Goal: Download file/media

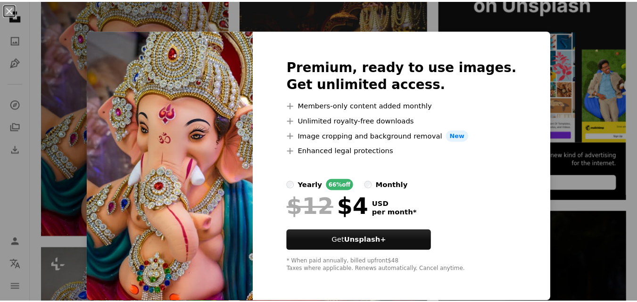
scroll to position [283, 0]
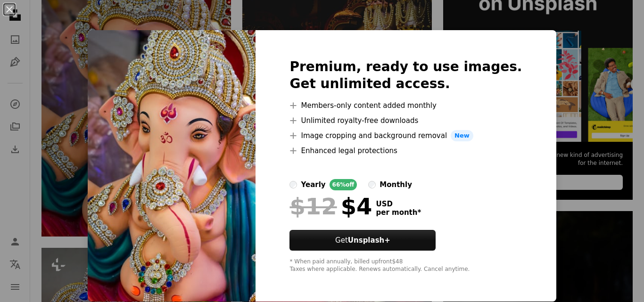
click at [179, 69] on img at bounding box center [172, 166] width 168 height 272
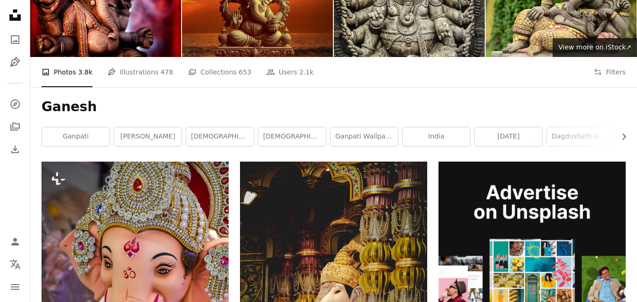
scroll to position [141, 0]
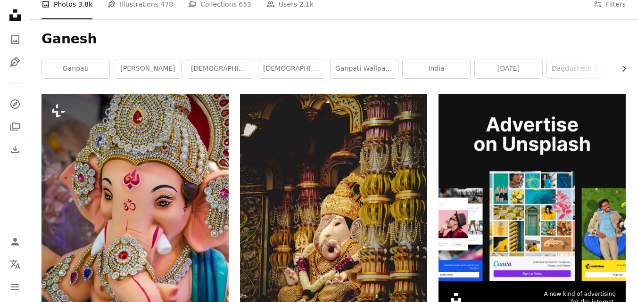
drag, startPoint x: 226, startPoint y: 72, endPoint x: 244, endPoint y: 83, distance: 20.5
click at [226, 71] on link "[DEMOGRAPHIC_DATA]" at bounding box center [219, 68] width 67 height 19
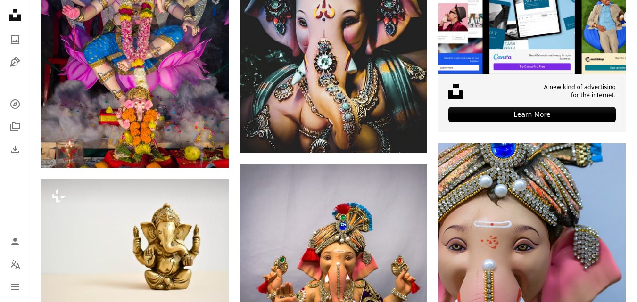
scroll to position [254, 0]
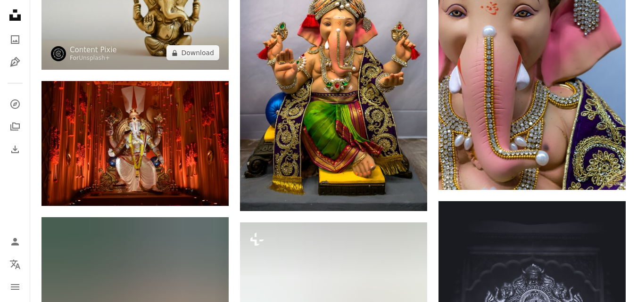
scroll to position [631, 0]
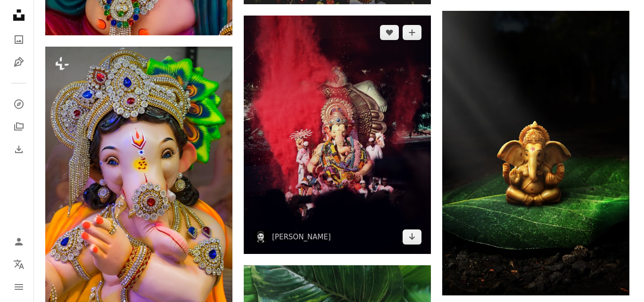
scroll to position [519, 0]
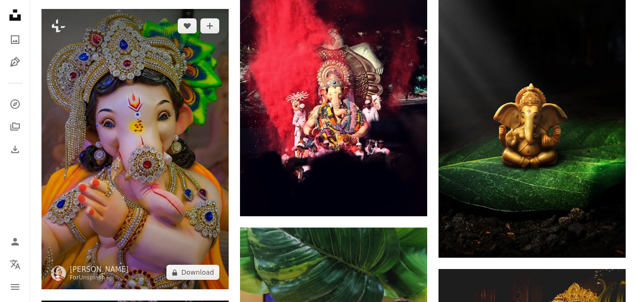
click at [159, 133] on img at bounding box center [134, 149] width 187 height 281
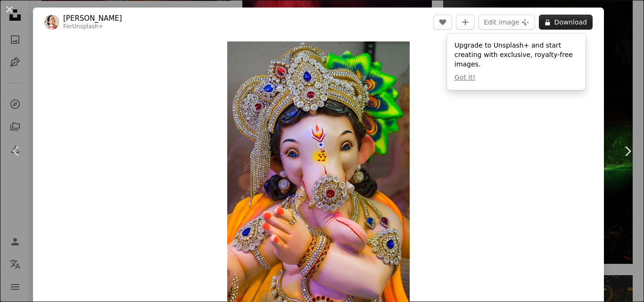
click at [563, 24] on button "A lock Download" at bounding box center [566, 22] width 54 height 15
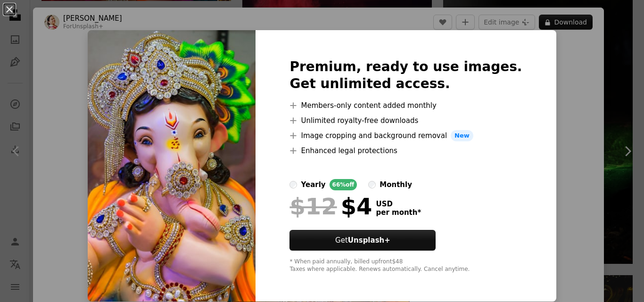
click at [209, 85] on img at bounding box center [172, 166] width 168 height 272
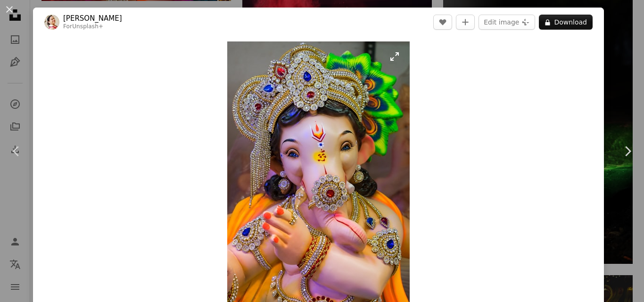
click at [391, 58] on img "Zoom in on this image" at bounding box center [318, 178] width 182 height 274
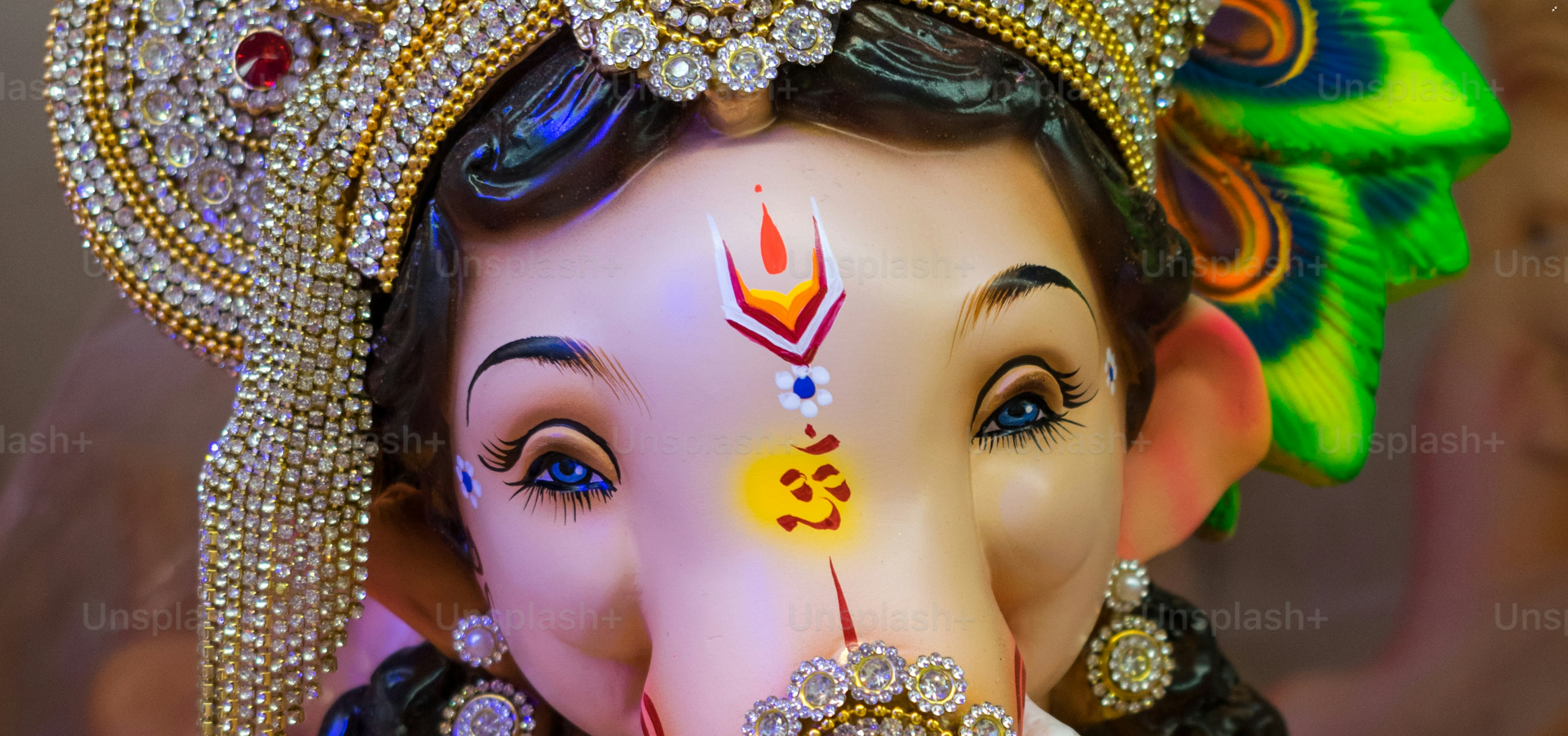
scroll to position [510, 0]
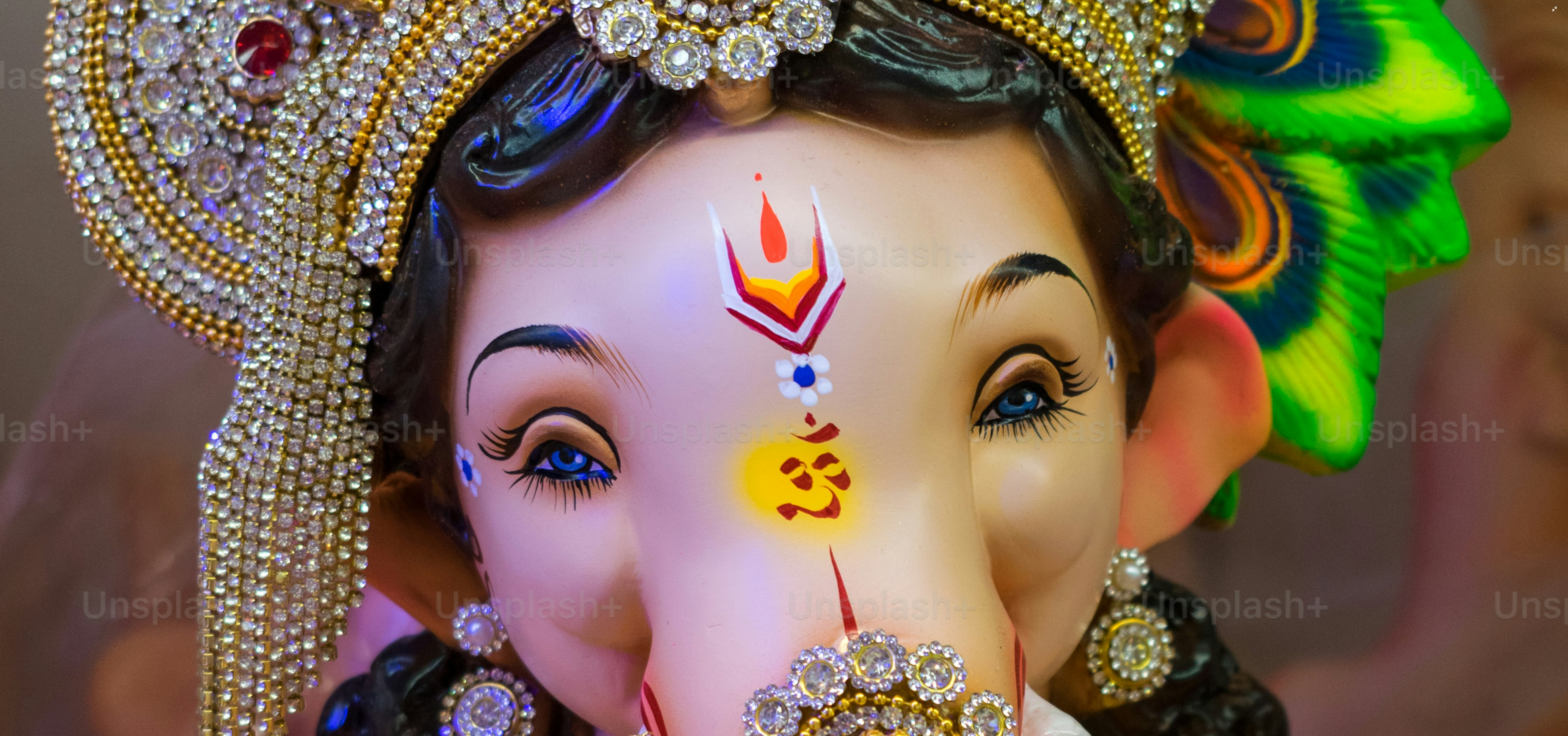
click at [387, 184] on img "Zoom out on this image" at bounding box center [784, 666] width 1569 height 2353
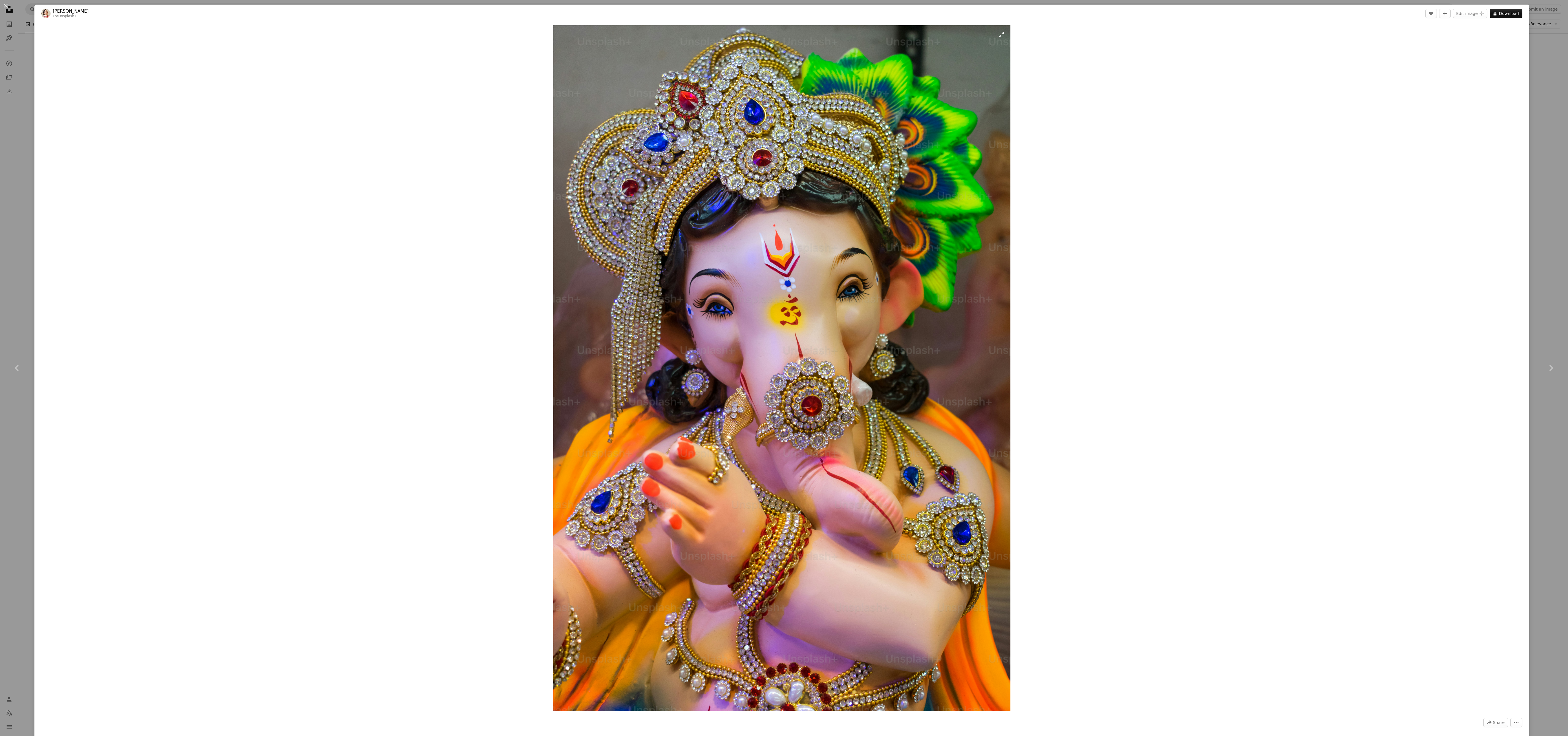
click at [387, 184] on img "Zoom in on this image" at bounding box center [782, 368] width 457 height 685
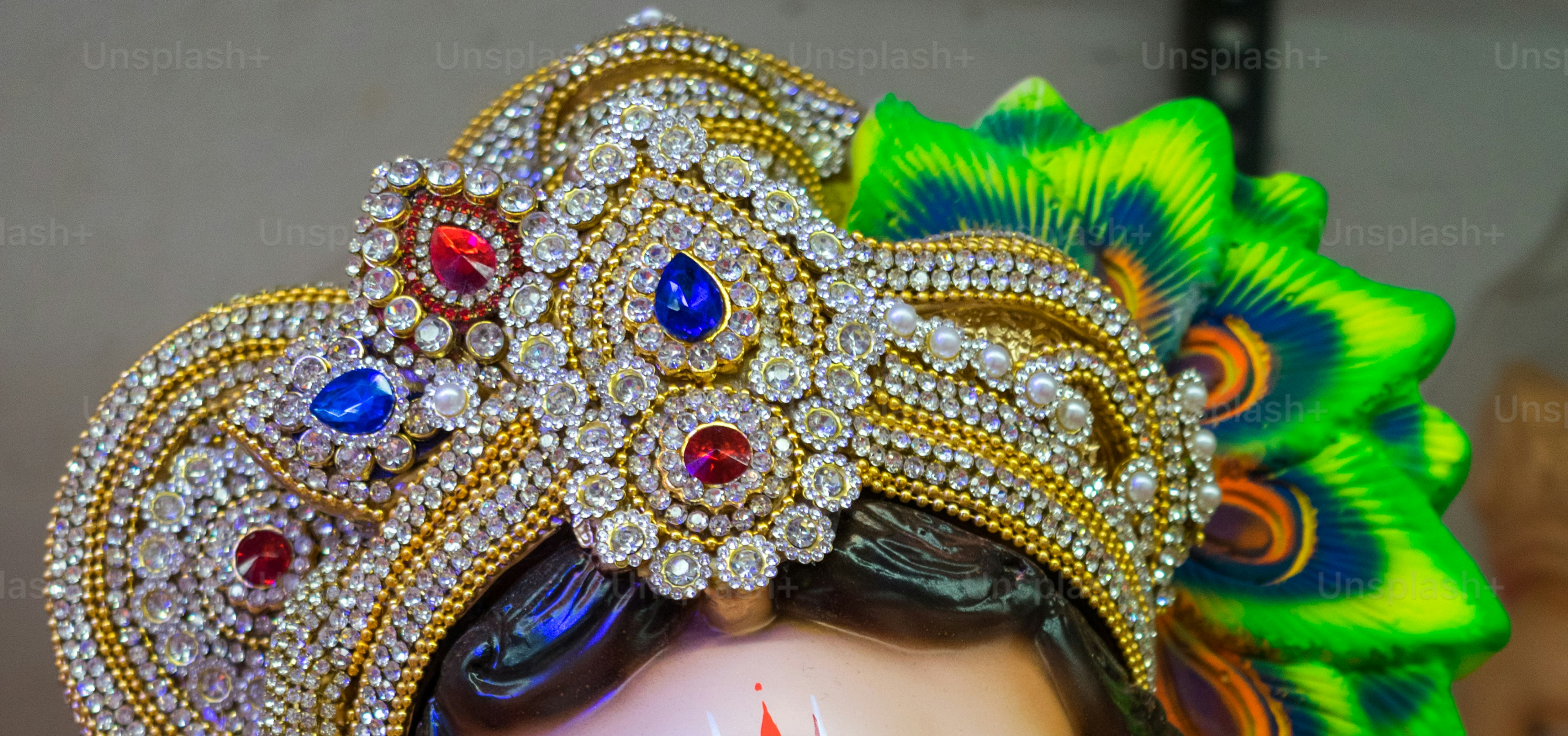
scroll to position [783, 0]
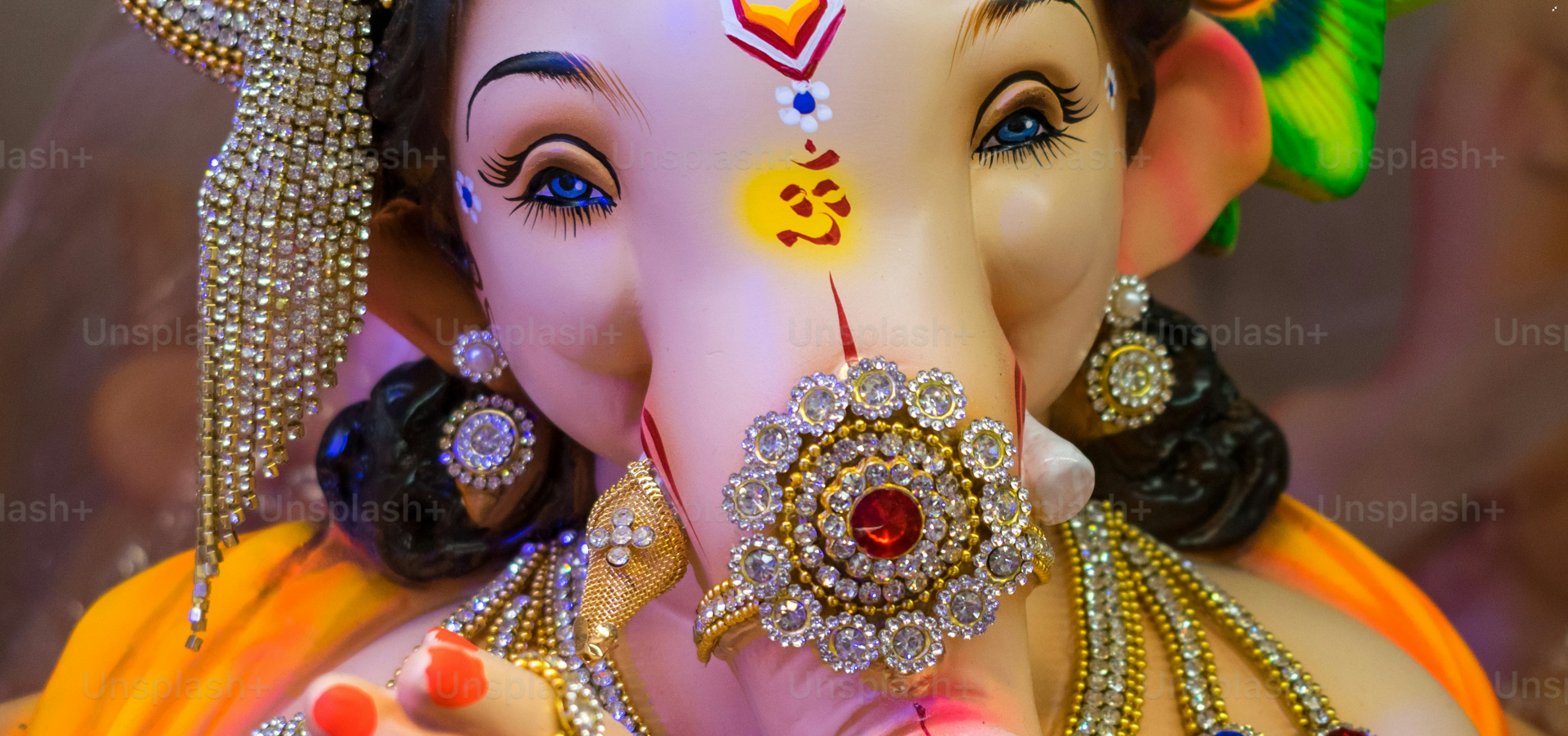
click at [387, 184] on img "Zoom out on this image" at bounding box center [784, 393] width 1569 height 2353
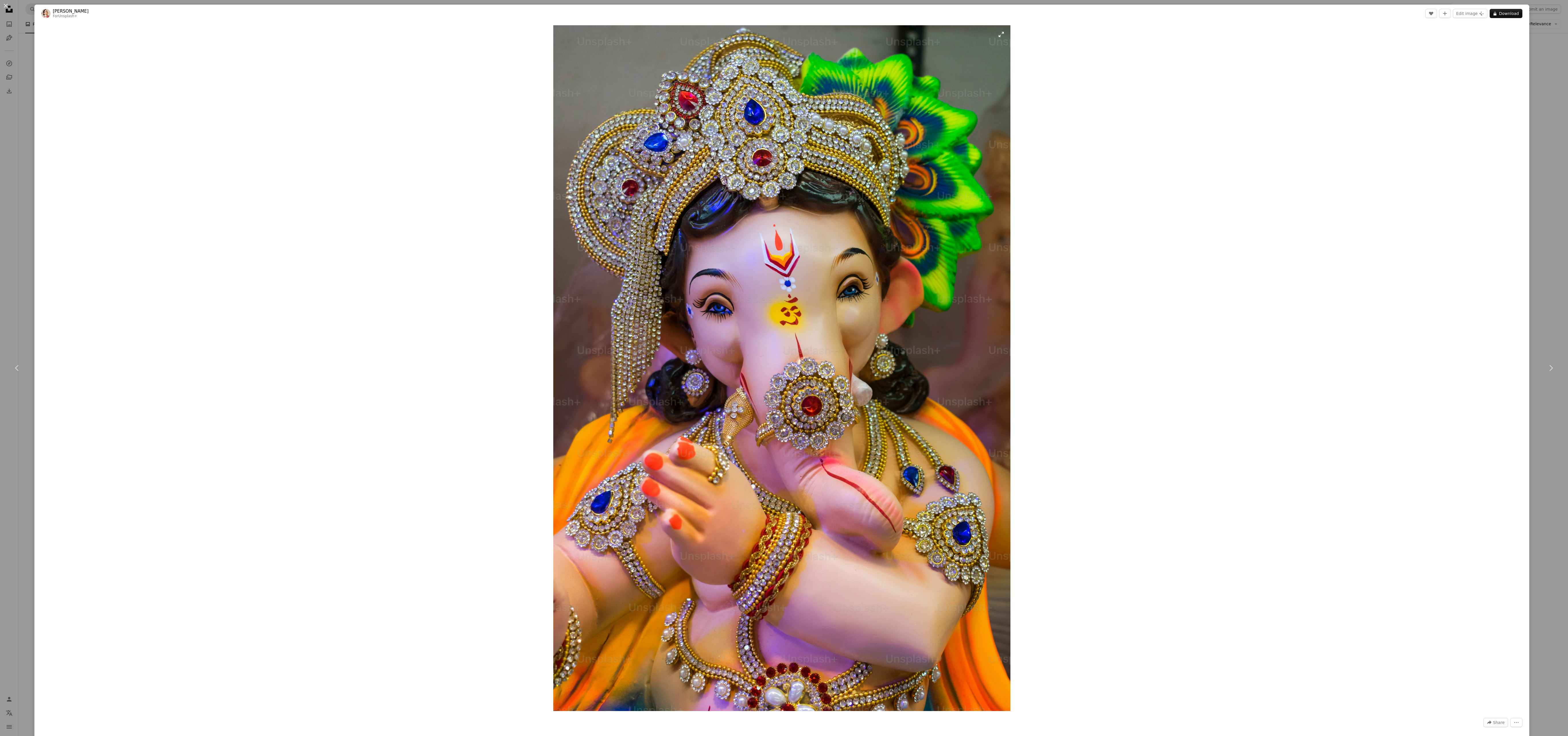
click at [387, 184] on img "Zoom in on this image" at bounding box center [782, 368] width 457 height 685
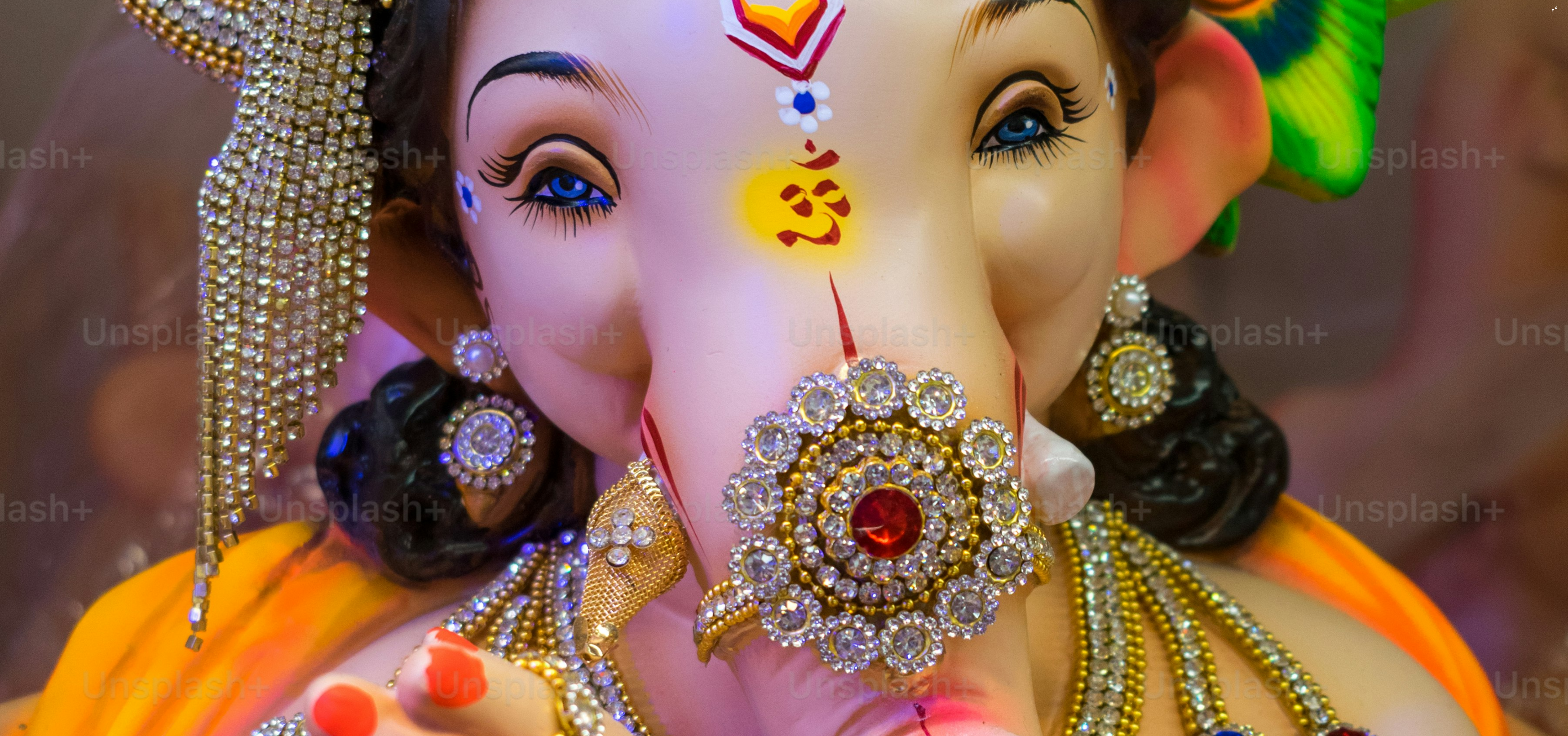
scroll to position [791, 0]
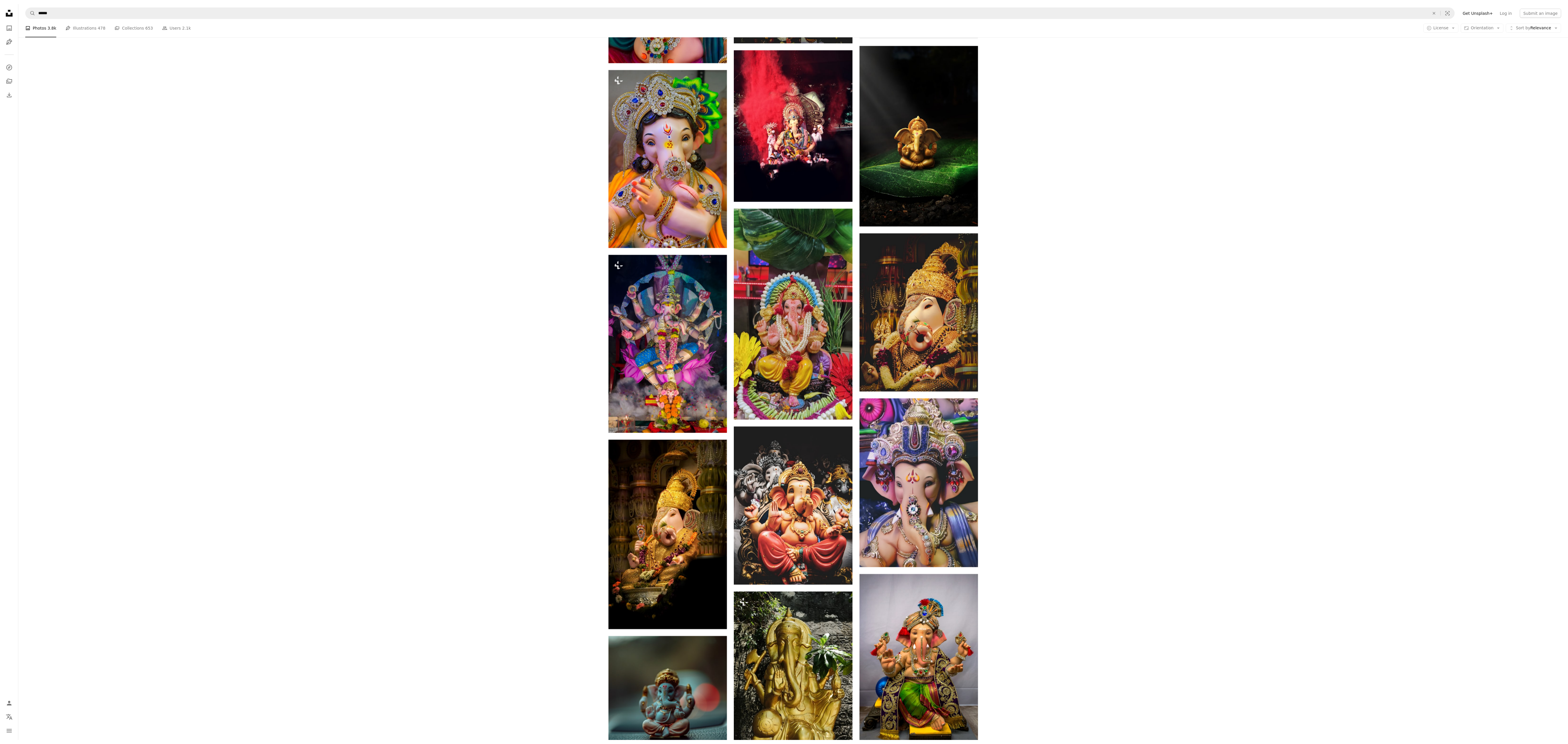
scroll to position [1050, 0]
